Goal: Information Seeking & Learning: Learn about a topic

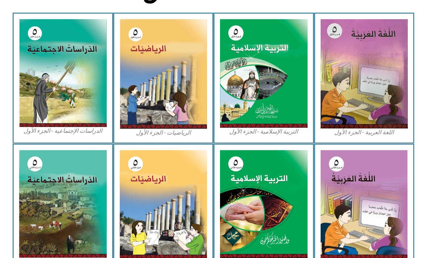
scroll to position [206, 0]
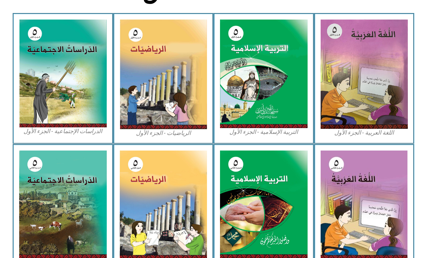
click at [276, 79] on img at bounding box center [264, 74] width 88 height 109
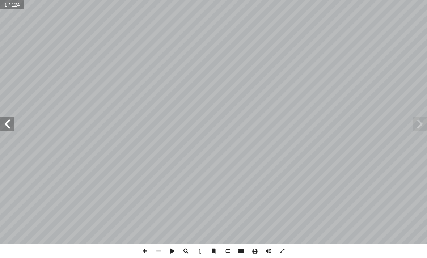
click at [12, 126] on span at bounding box center [7, 124] width 14 height 14
click at [8, 129] on span at bounding box center [7, 124] width 14 height 14
click at [9, 127] on span at bounding box center [7, 124] width 14 height 14
click at [9, 126] on span at bounding box center [7, 124] width 14 height 14
click at [415, 122] on span at bounding box center [420, 124] width 14 height 14
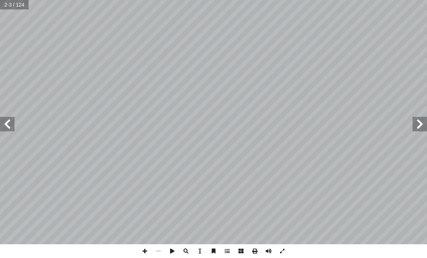
click at [424, 122] on span at bounding box center [420, 124] width 14 height 14
click at [417, 127] on span at bounding box center [420, 124] width 14 height 14
click at [419, 120] on span at bounding box center [420, 124] width 14 height 14
click at [13, 125] on span at bounding box center [7, 124] width 14 height 14
click at [417, 123] on span at bounding box center [420, 124] width 14 height 14
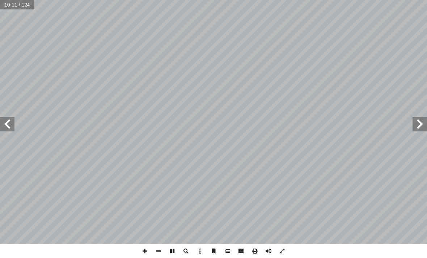
click at [415, 121] on span at bounding box center [420, 124] width 14 height 14
click at [415, 123] on span at bounding box center [420, 124] width 14 height 14
click at [413, 123] on span at bounding box center [420, 124] width 14 height 14
click at [413, 124] on span at bounding box center [420, 124] width 14 height 14
click at [421, 120] on span at bounding box center [420, 124] width 14 height 14
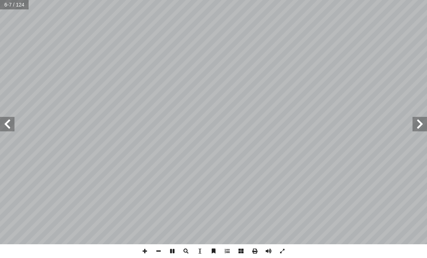
click at [12, 122] on span at bounding box center [7, 124] width 14 height 14
click at [417, 123] on span at bounding box center [420, 124] width 14 height 14
click at [416, 119] on span at bounding box center [420, 124] width 14 height 14
click at [413, 123] on span at bounding box center [420, 124] width 14 height 14
click at [418, 119] on span at bounding box center [420, 124] width 14 height 14
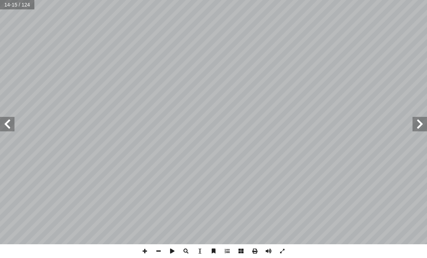
click at [419, 120] on span at bounding box center [420, 124] width 14 height 14
click at [419, 123] on span at bounding box center [420, 124] width 14 height 14
click at [419, 125] on span at bounding box center [420, 124] width 14 height 14
